Goal: Task Accomplishment & Management: Manage account settings

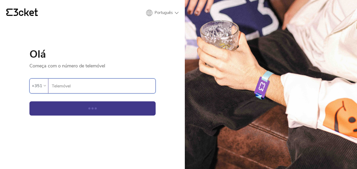
click at [71, 85] on input "Telemóvel" at bounding box center [104, 86] width 104 height 14
click at [66, 88] on input "Telemóvel" at bounding box center [104, 86] width 104 height 14
type input "910164527"
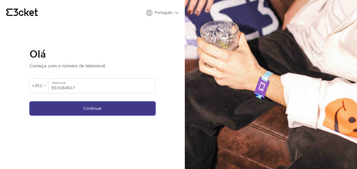
click at [89, 107] on button "Continuar" at bounding box center [92, 108] width 126 height 14
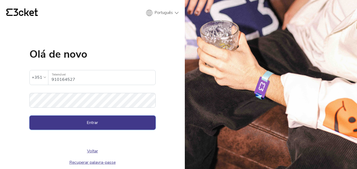
click at [95, 124] on button "Entrar" at bounding box center [92, 122] width 126 height 14
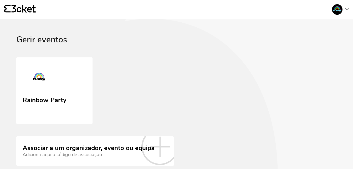
scroll to position [25, 0]
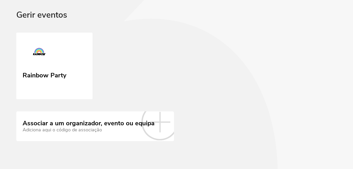
click at [157, 126] on icon at bounding box center [159, 121] width 37 height 37
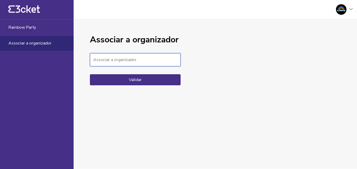
click at [115, 61] on input "Associar a organizador" at bounding box center [135, 59] width 91 height 13
type input "Pulse Party"
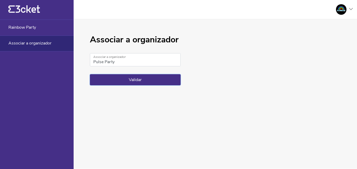
click at [143, 80] on button "Validar" at bounding box center [135, 79] width 91 height 11
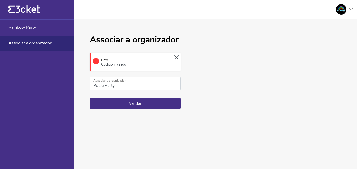
click at [178, 57] on icon at bounding box center [176, 57] width 4 height 4
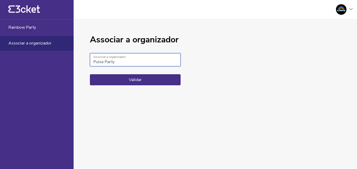
click at [131, 62] on input "Pulse Party" at bounding box center [135, 59] width 91 height 13
click at [93, 61] on input "Pulse Party" at bounding box center [135, 59] width 91 height 13
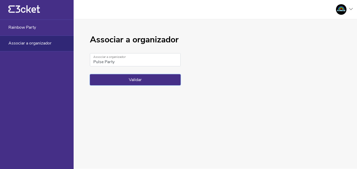
click at [136, 78] on button "Validar" at bounding box center [135, 79] width 91 height 11
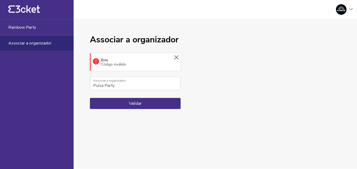
click at [178, 58] on icon at bounding box center [176, 57] width 4 height 4
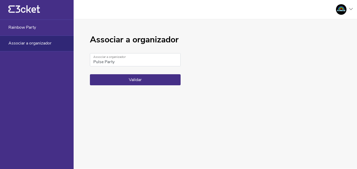
click at [349, 9] on icon at bounding box center [351, 9] width 4 height 2
click at [324, 38] on div "Gerir eventos" at bounding box center [327, 38] width 47 height 13
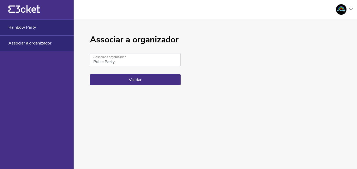
click at [34, 28] on span "Rainbow Party" at bounding box center [22, 27] width 28 height 5
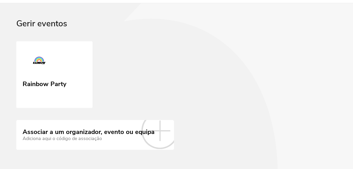
scroll to position [25, 0]
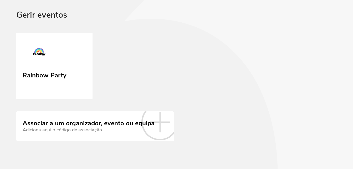
click at [91, 133] on div "Adiciona aqui o código de associação" at bounding box center [89, 130] width 132 height 6
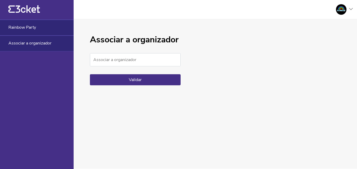
click at [26, 27] on span "Rainbow Party" at bounding box center [22, 27] width 28 height 5
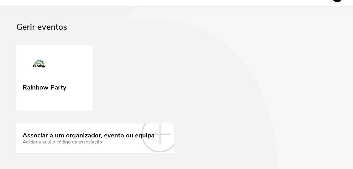
scroll to position [25, 0]
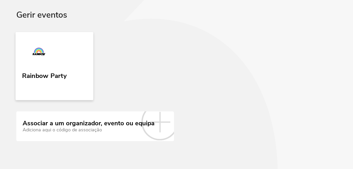
click at [81, 68] on link "Rainbow Party" at bounding box center [55, 66] width 78 height 68
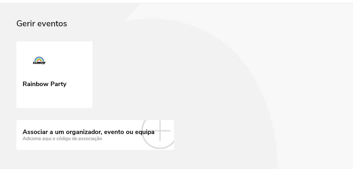
scroll to position [25, 0]
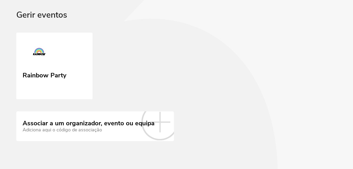
click at [111, 129] on div "Adiciona aqui o código de associação" at bounding box center [89, 130] width 132 height 6
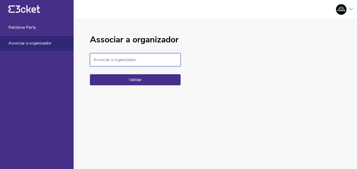
click at [106, 58] on input "Associar a organizador" at bounding box center [135, 59] width 91 height 13
click at [112, 58] on input "Associar a organizador" at bounding box center [135, 59] width 91 height 13
click at [121, 60] on input "Associar a organizador" at bounding box center [135, 59] width 91 height 13
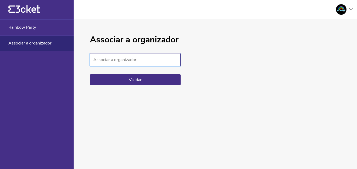
click at [121, 60] on input "Associar a organizador" at bounding box center [135, 59] width 91 height 13
drag, startPoint x: 121, startPoint y: 60, endPoint x: 111, endPoint y: 59, distance: 9.2
click at [111, 59] on input "Associar a organizador" at bounding box center [135, 59] width 91 height 13
type input "p"
type input "PULSE"
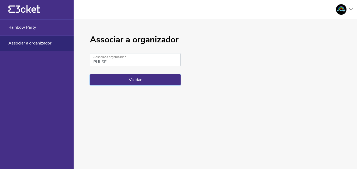
click at [131, 80] on button "Validar" at bounding box center [135, 79] width 91 height 11
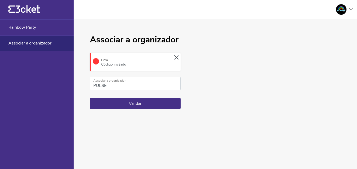
click at [176, 56] on icon at bounding box center [176, 57] width 4 height 4
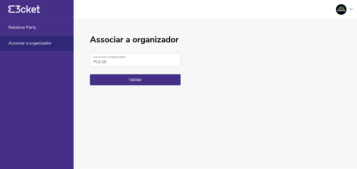
click at [35, 42] on span "Associar a organizador" at bounding box center [29, 43] width 43 height 5
click at [346, 8] on div at bounding box center [341, 9] width 11 height 11
click at [321, 26] on div "A minha conta" at bounding box center [327, 25] width 47 height 13
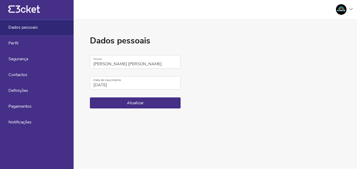
click at [41, 27] on div "Dados pessoais" at bounding box center [37, 28] width 74 height 16
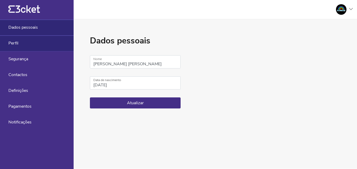
click at [35, 43] on div "Perfil" at bounding box center [37, 43] width 74 height 16
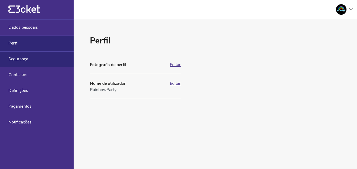
click at [41, 59] on div "Segurança" at bounding box center [37, 59] width 74 height 16
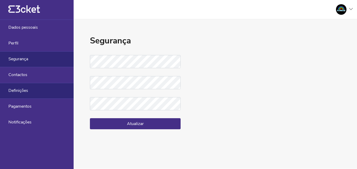
click at [37, 91] on div "Definições" at bounding box center [37, 91] width 74 height 16
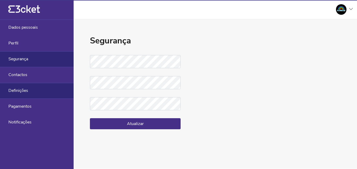
select select "pt_PT"
select select "Europe/Lisbon"
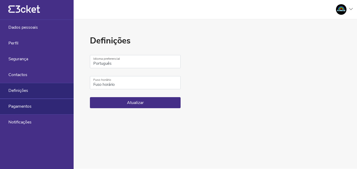
click at [39, 100] on div "Pagamentos" at bounding box center [37, 107] width 74 height 16
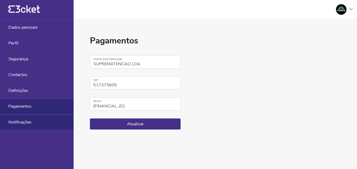
click at [42, 117] on div "Notificações" at bounding box center [37, 122] width 74 height 16
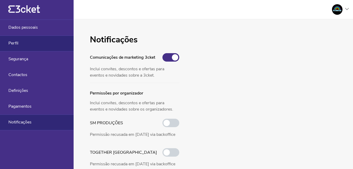
click at [32, 44] on div "Perfil" at bounding box center [37, 43] width 74 height 16
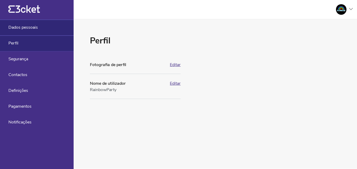
click at [47, 26] on div "Dados pessoais" at bounding box center [37, 28] width 74 height 16
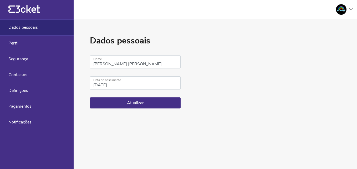
click at [348, 9] on div at bounding box center [342, 9] width 21 height 11
click at [329, 38] on div "Gerir eventos" at bounding box center [327, 38] width 47 height 13
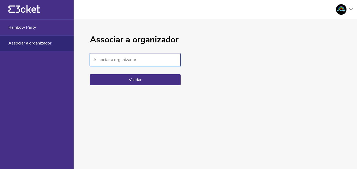
click at [117, 59] on input "Associar a organizador" at bounding box center [135, 59] width 91 height 13
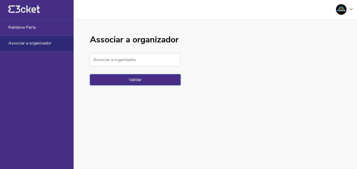
click at [140, 80] on button "Validar" at bounding box center [135, 79] width 91 height 11
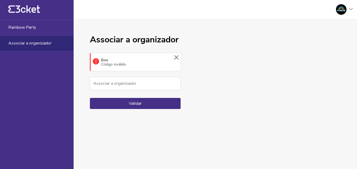
click at [29, 7] on icon "{' '}" at bounding box center [24, 9] width 32 height 8
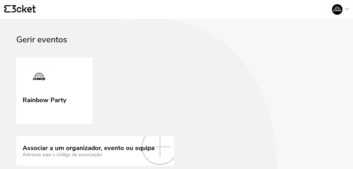
drag, startPoint x: 58, startPoint y: 70, endPoint x: 100, endPoint y: 40, distance: 51.4
click at [100, 40] on div "Gerir eventos" at bounding box center [176, 46] width 321 height 22
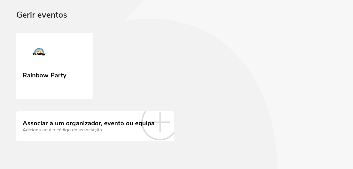
click at [44, 25] on div "Gerir eventos" at bounding box center [176, 21] width 321 height 22
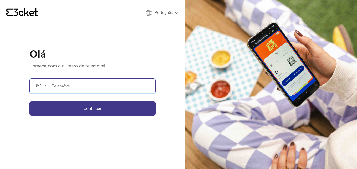
click at [91, 86] on input "Telemóvel" at bounding box center [104, 86] width 104 height 14
click at [72, 84] on input "Telemóvel" at bounding box center [104, 86] width 104 height 14
type input "910164527"
click at [82, 107] on button "Continuar" at bounding box center [92, 108] width 126 height 14
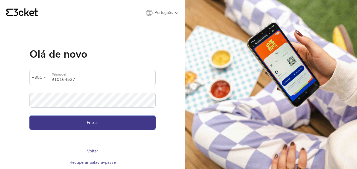
click at [96, 122] on button "Entrar" at bounding box center [92, 122] width 126 height 14
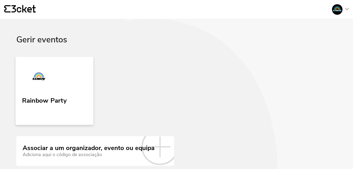
drag, startPoint x: 0, startPoint y: 0, endPoint x: 70, endPoint y: 87, distance: 111.6
click at [70, 87] on link "Rainbow Party" at bounding box center [55, 91] width 78 height 68
